Goal: Book appointment/travel/reservation

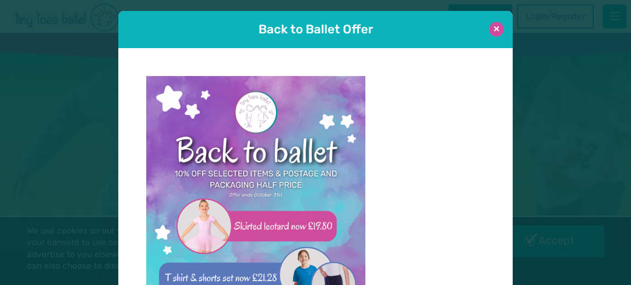
click at [494, 32] on button at bounding box center [496, 29] width 15 height 15
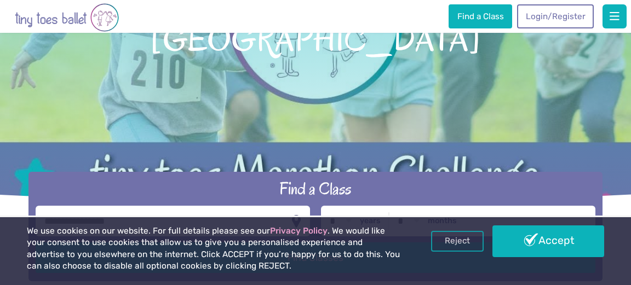
scroll to position [124, 0]
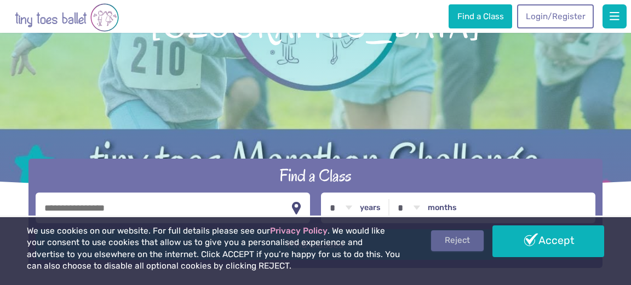
click at [468, 242] on link "Reject" at bounding box center [457, 241] width 53 height 21
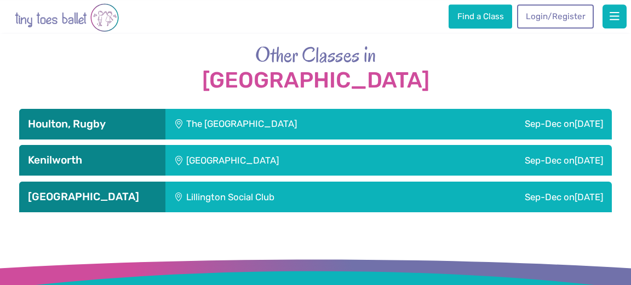
scroll to position [1765, 0]
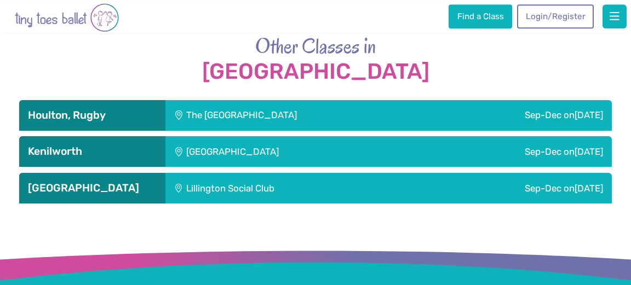
click at [299, 113] on div "The Barn Community Centre" at bounding box center [298, 115] width 266 height 31
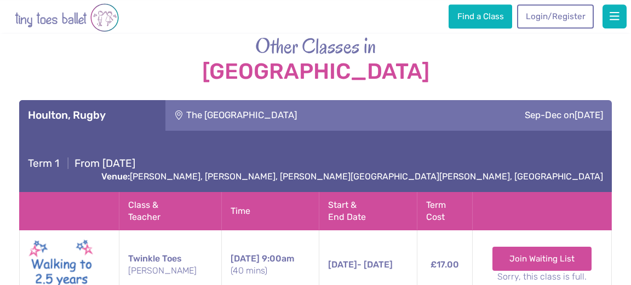
click at [299, 113] on div "The Barn Community Centre" at bounding box center [298, 115] width 266 height 31
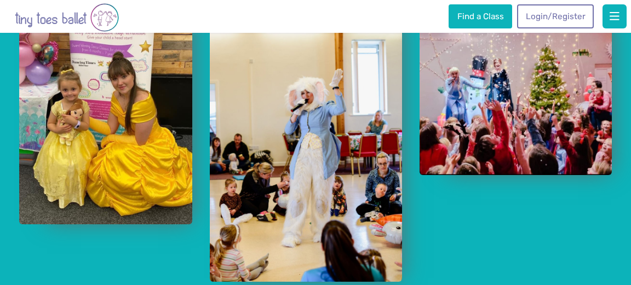
scroll to position [870, 0]
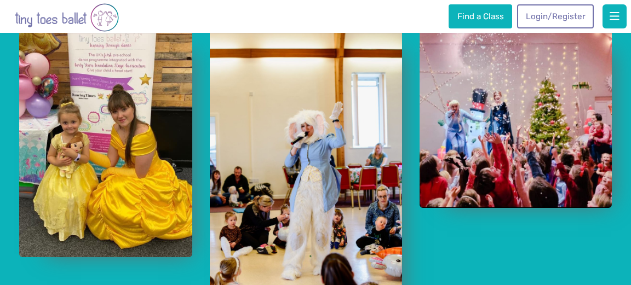
click at [142, 131] on img "View full-size image" at bounding box center [105, 142] width 173 height 231
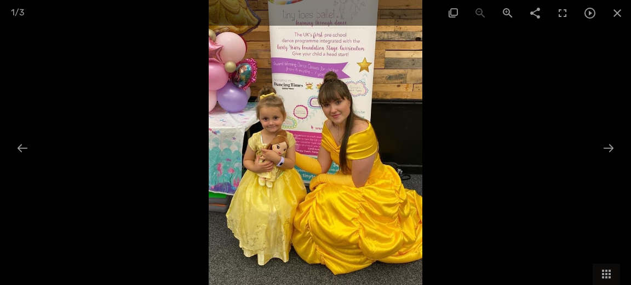
scroll to position [846, 0]
click at [610, 148] on div at bounding box center [608, 148] width 23 height 21
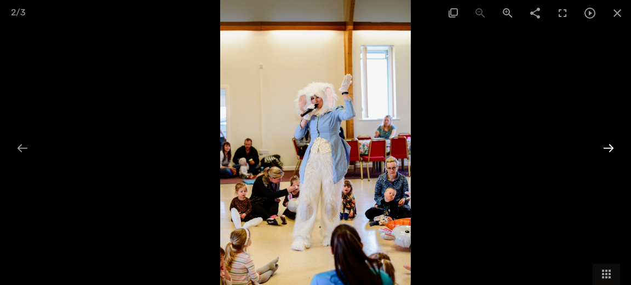
click at [610, 148] on div at bounding box center [608, 148] width 23 height 21
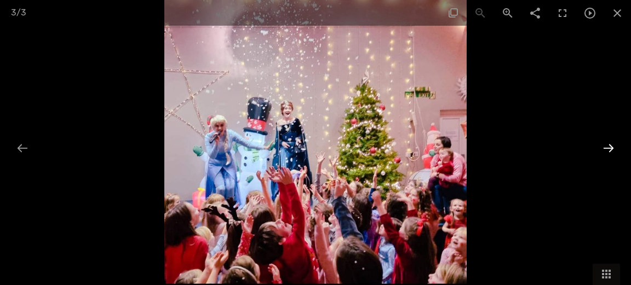
click at [610, 148] on div at bounding box center [608, 148] width 23 height 21
click at [615, 16] on span at bounding box center [617, 13] width 27 height 26
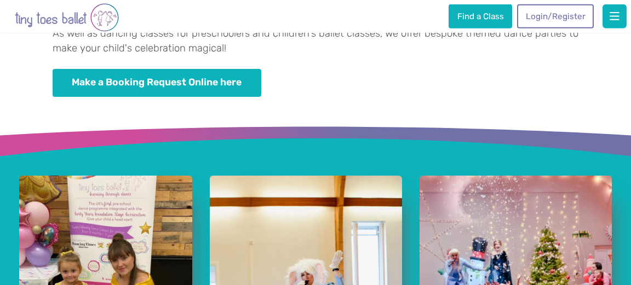
scroll to position [548, 0]
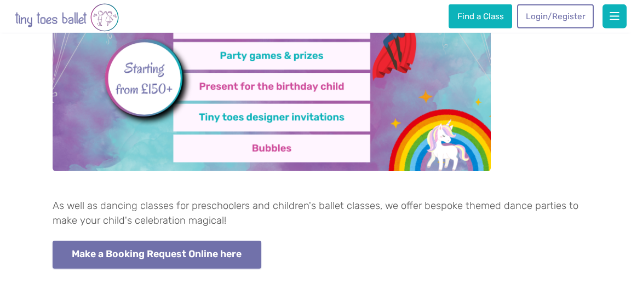
click at [218, 250] on link "Make a Booking Request Online here" at bounding box center [157, 255] width 209 height 28
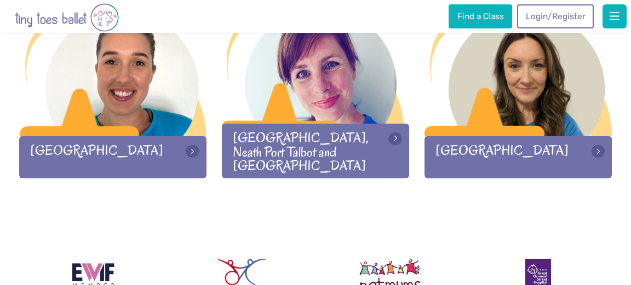
scroll to position [1381, 0]
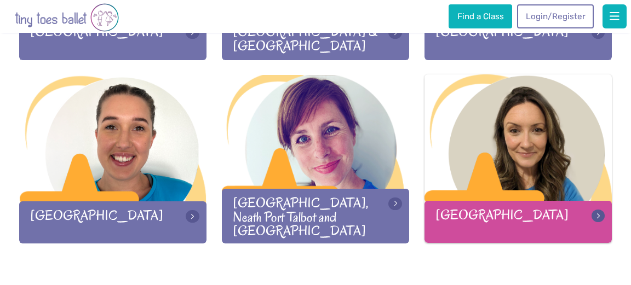
click at [579, 207] on div "[GEOGRAPHIC_DATA]" at bounding box center [519, 222] width 188 height 42
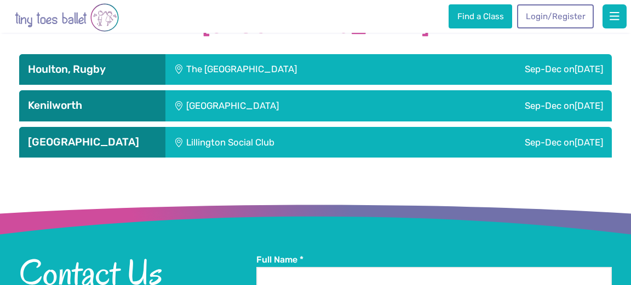
scroll to position [1621, 0]
